Goal: Check status: Check status

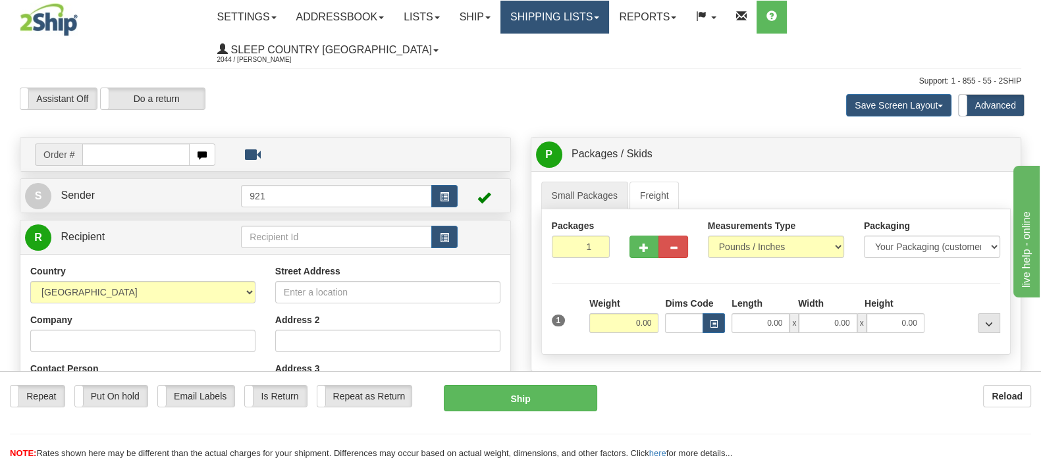
click at [601, 11] on link "Shipping lists" at bounding box center [554, 17] width 109 height 33
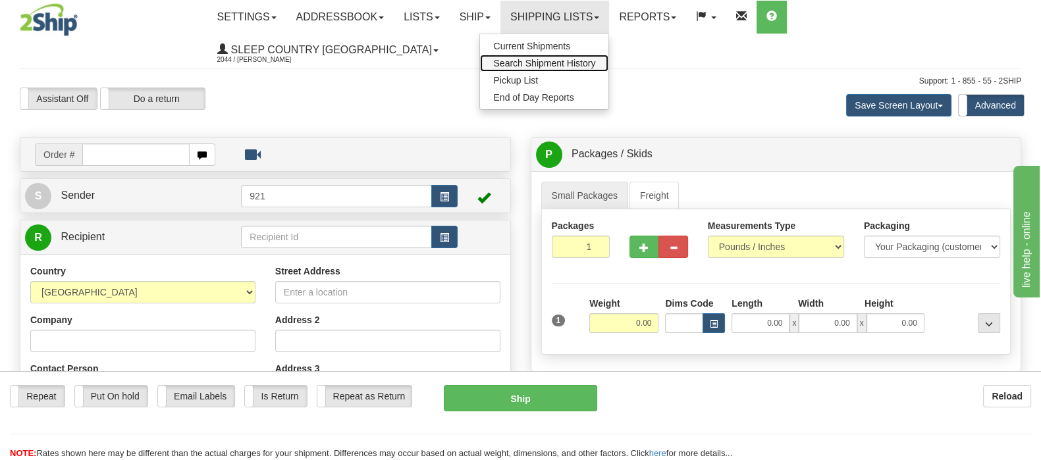
click at [595, 63] on span "Search Shipment History" at bounding box center [544, 63] width 102 height 11
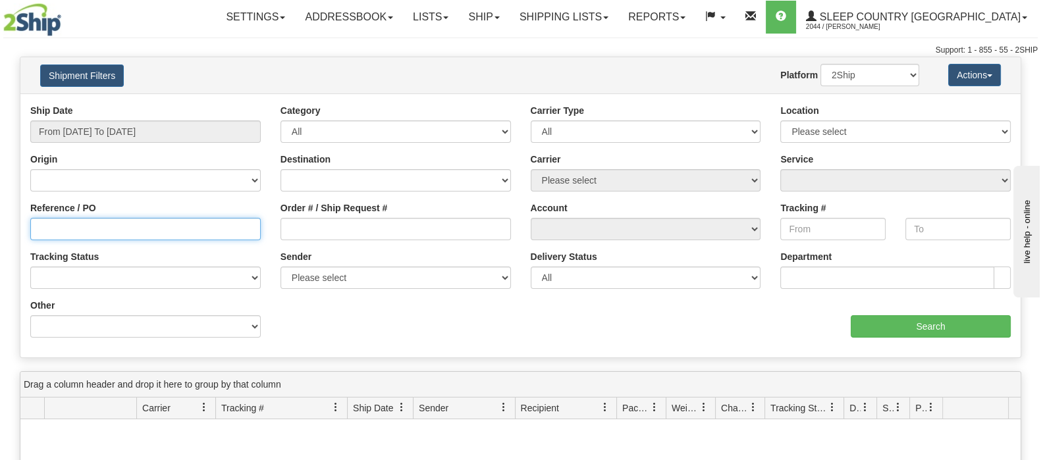
click at [84, 226] on input "Reference / PO" at bounding box center [145, 229] width 230 height 22
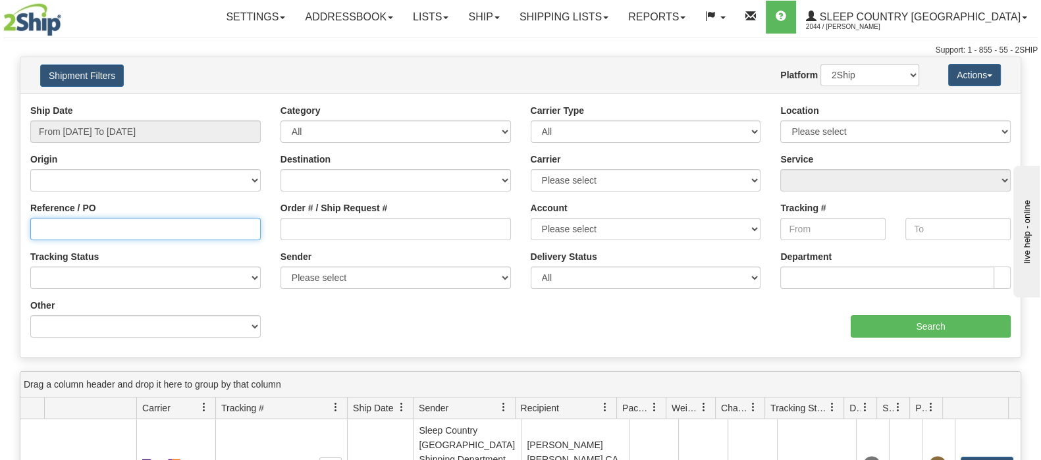
paste input "9002I092270"
type input "9002I092270"
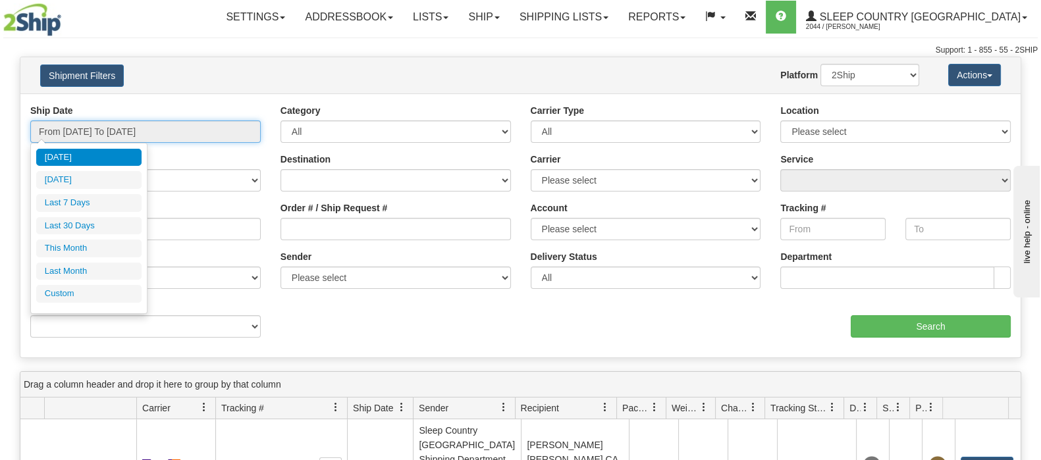
click at [95, 126] on input "From [DATE] To [DATE]" at bounding box center [145, 132] width 230 height 22
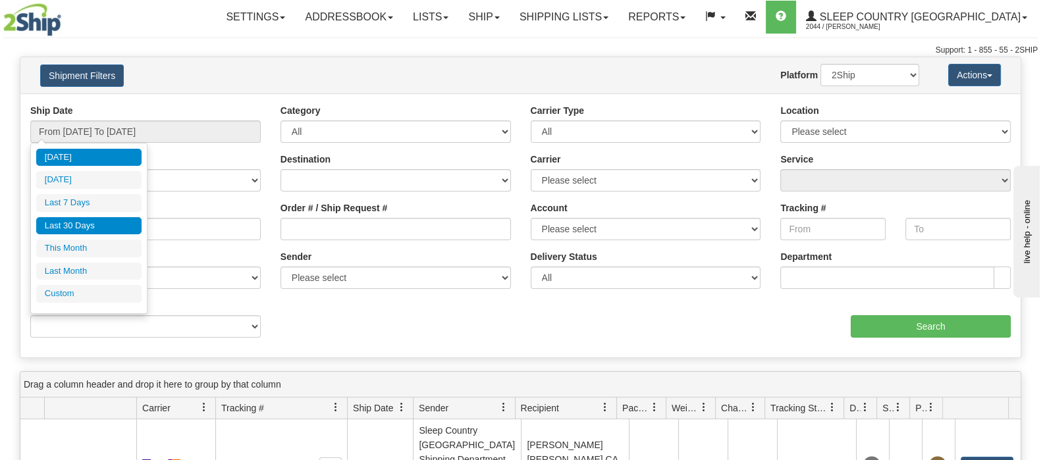
click at [87, 224] on li "Last 30 Days" at bounding box center [88, 226] width 105 height 18
type input "From [DATE] To [DATE]"
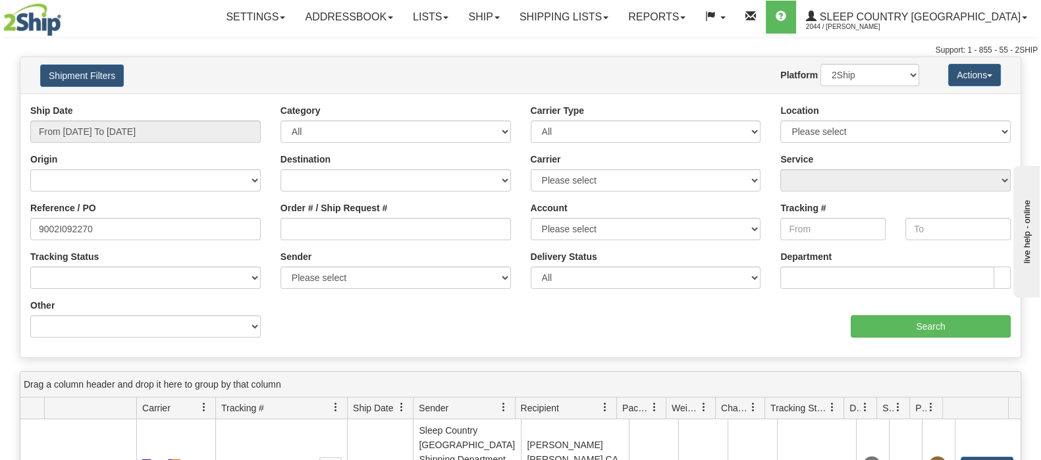
click at [160, 29] on div at bounding box center [84, 19] width 163 height 33
click at [919, 324] on input "Search" at bounding box center [931, 326] width 160 height 22
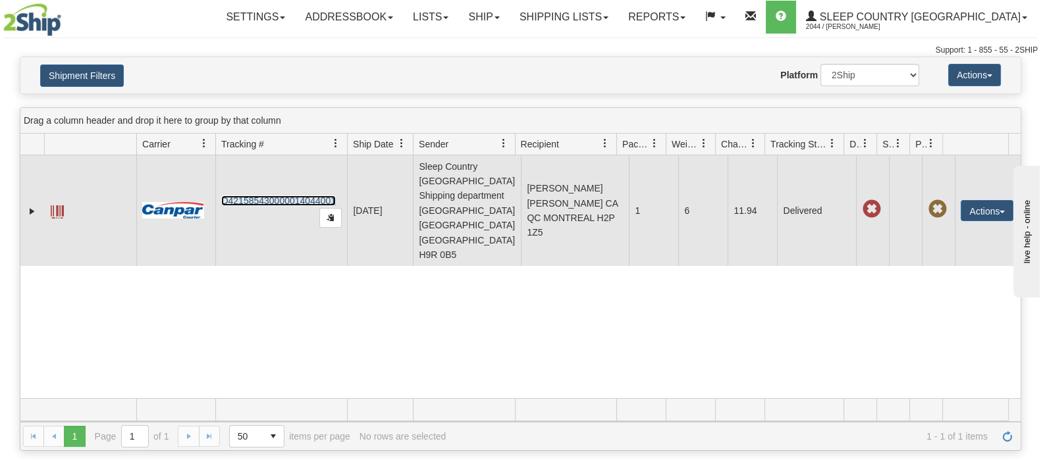
click at [271, 196] on link "D421585430000014044001" at bounding box center [278, 201] width 115 height 11
